Goal: Find specific page/section: Find specific page/section

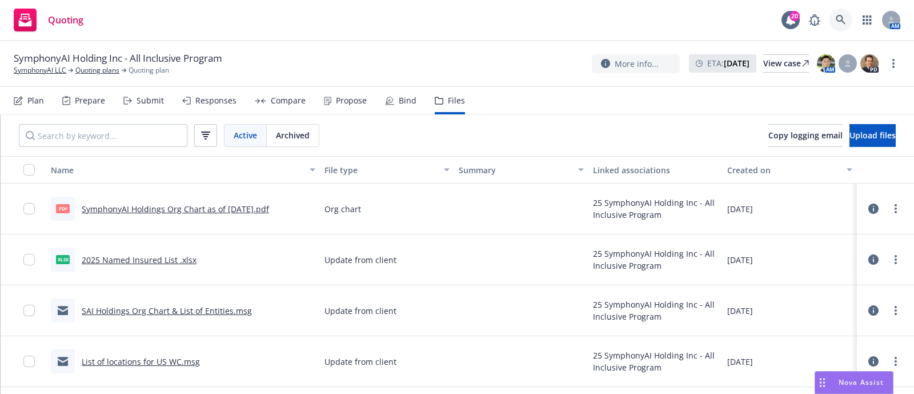
click at [840, 22] on icon at bounding box center [841, 20] width 10 height 10
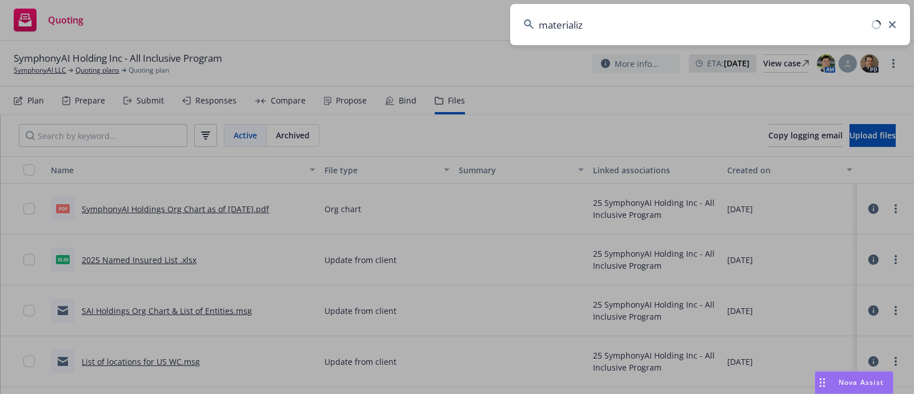
type input "materialize"
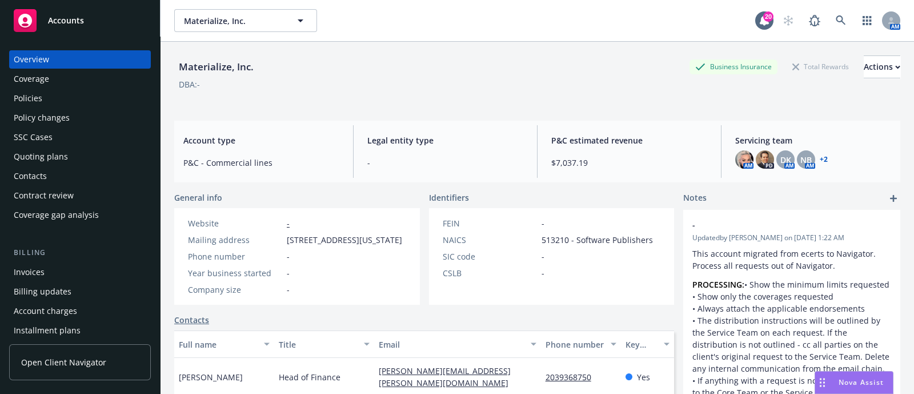
click at [64, 89] on div "Policies" at bounding box center [80, 98] width 133 height 18
